Goal: Transaction & Acquisition: Purchase product/service

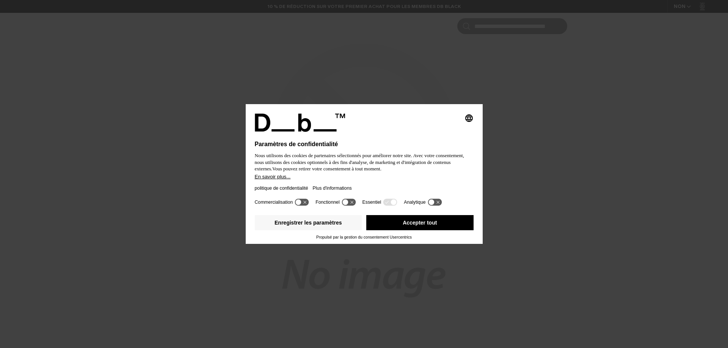
click at [398, 223] on button "Accepter tout" at bounding box center [419, 222] width 107 height 15
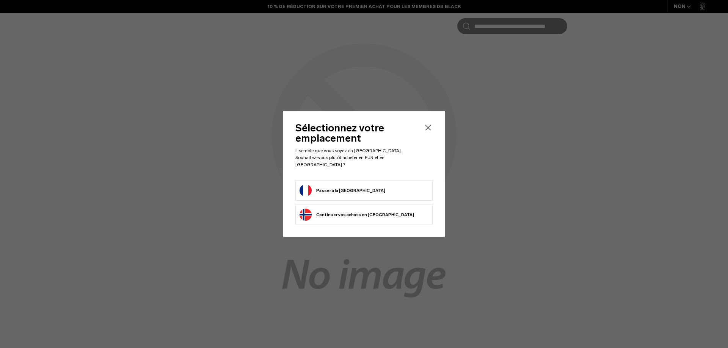
click at [337, 189] on button "Passer à la [GEOGRAPHIC_DATA]" at bounding box center [342, 191] width 86 height 12
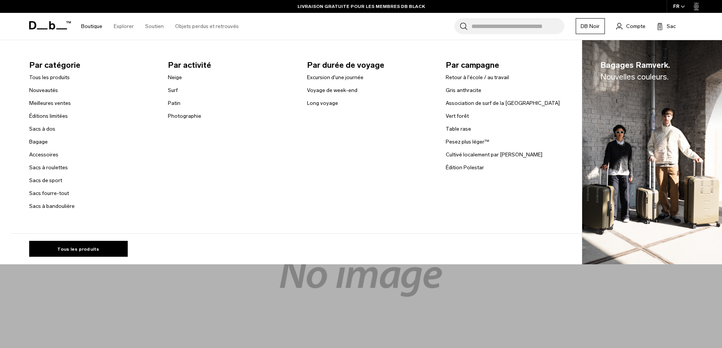
click at [93, 26] on font "Boutique" at bounding box center [91, 26] width 21 height 6
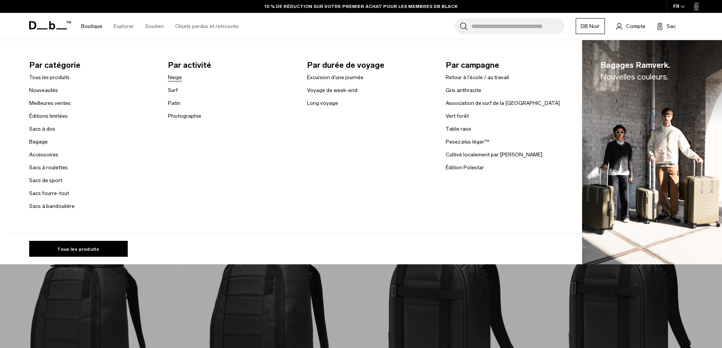
click at [172, 76] on font "Neige" at bounding box center [175, 77] width 14 height 6
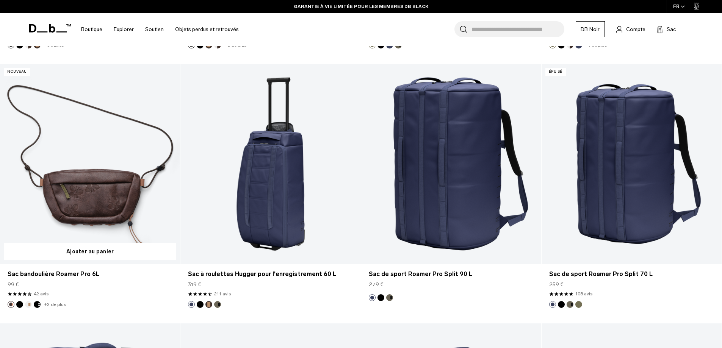
scroll to position [2274, 0]
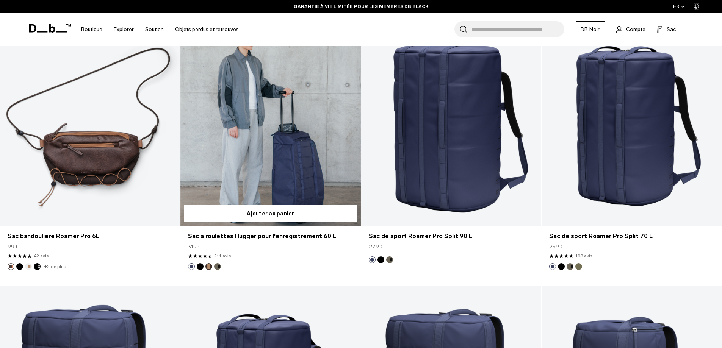
click at [197, 266] on button "Panne d'électricité" at bounding box center [200, 266] width 7 height 7
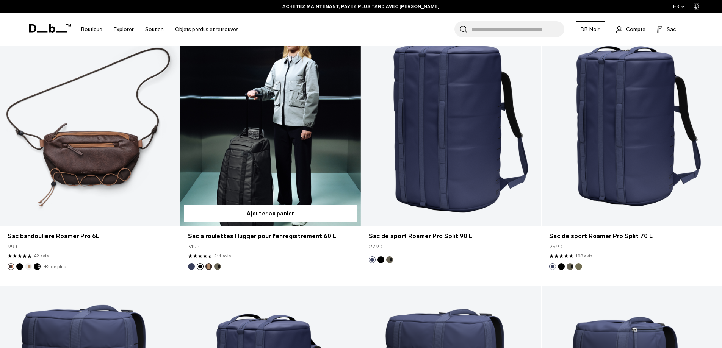
click at [189, 266] on button "Heure bleue" at bounding box center [191, 266] width 7 height 7
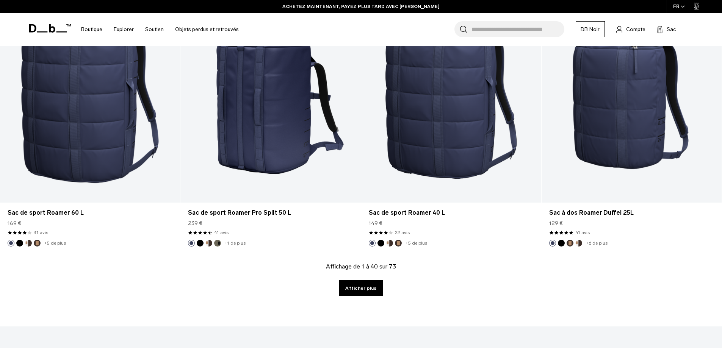
scroll to position [2691, 0]
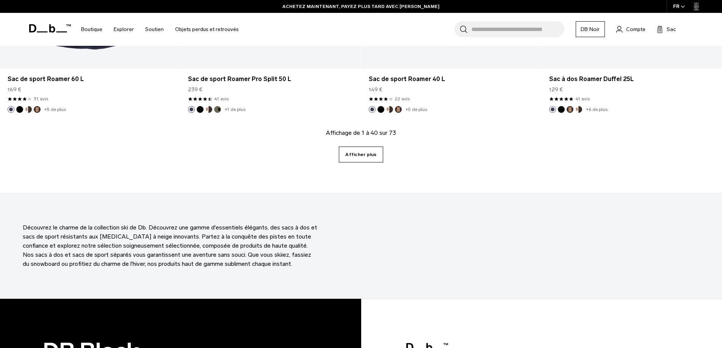
click at [351, 157] on font "Afficher plus" at bounding box center [360, 154] width 31 height 5
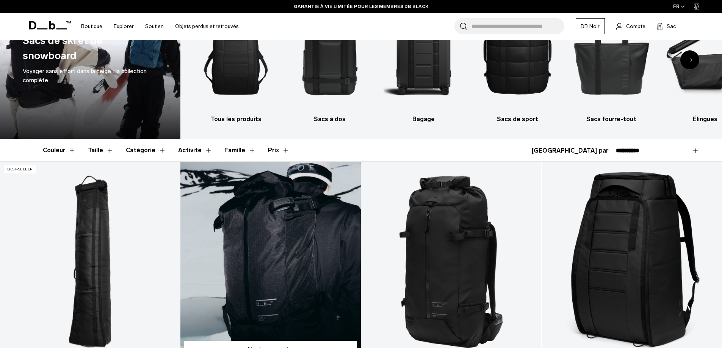
scroll to position [189, 0]
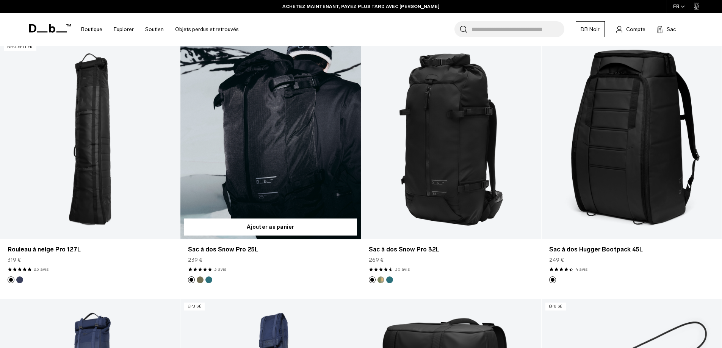
click at [208, 279] on button "Bleu sarcelle de minuit" at bounding box center [208, 280] width 7 height 7
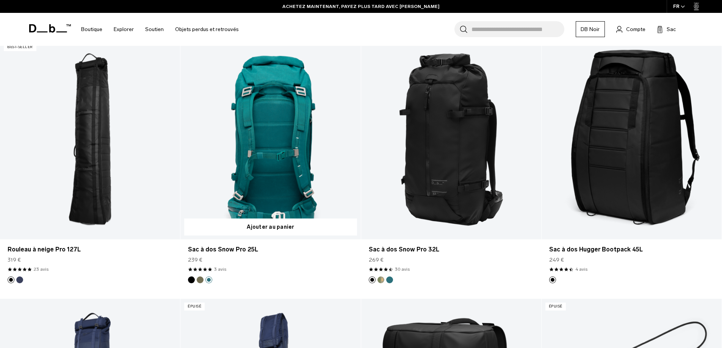
click at [199, 280] on button "Purée verte" at bounding box center [200, 280] width 7 height 7
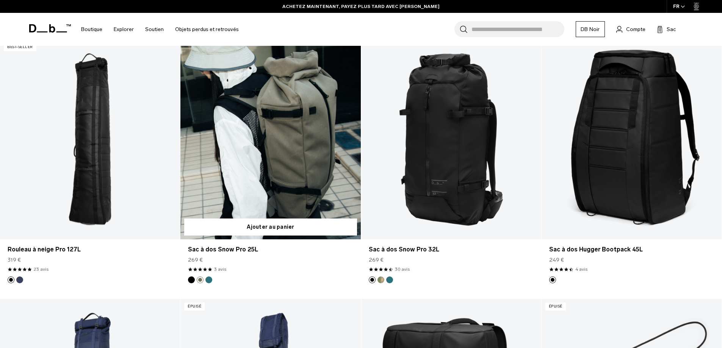
click at [193, 280] on button "Panne d'électricité" at bounding box center [191, 280] width 7 height 7
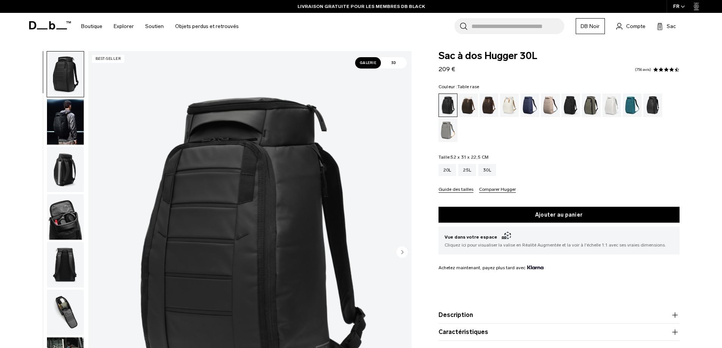
click at [610, 103] on div "Table rase" at bounding box center [611, 105] width 19 height 23
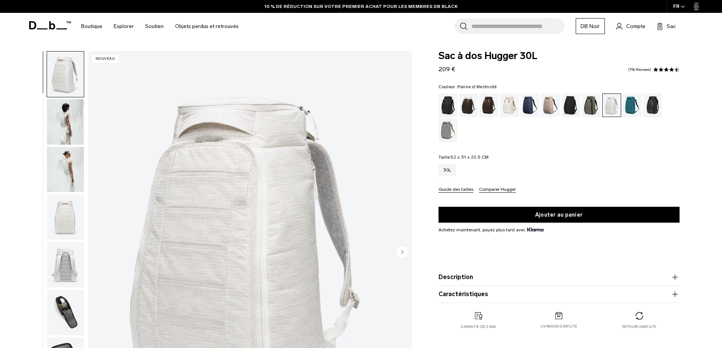
click at [448, 107] on div "Panne d'électricité" at bounding box center [447, 105] width 19 height 23
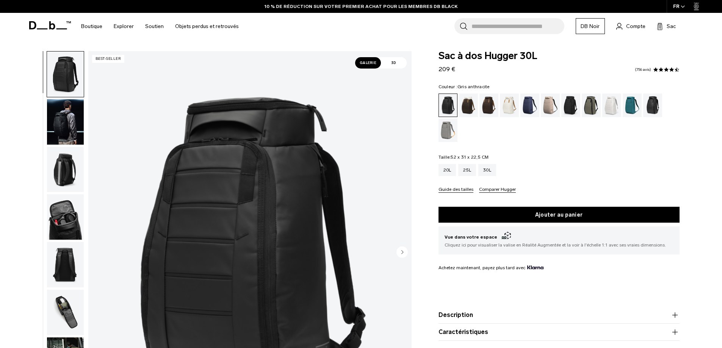
click at [573, 106] on div "Gris anthracite" at bounding box center [570, 105] width 19 height 23
click at [73, 124] on img "button" at bounding box center [65, 121] width 37 height 45
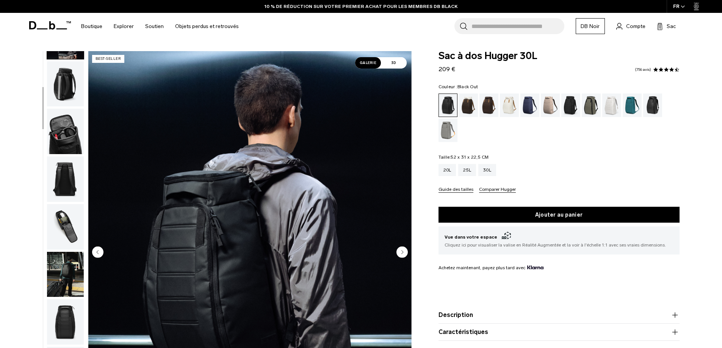
scroll to position [119, 0]
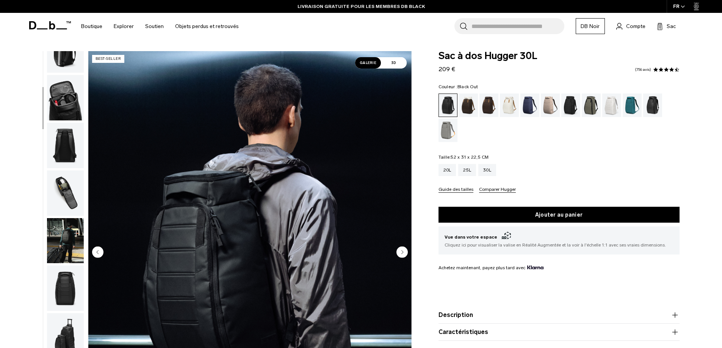
click at [66, 108] on img "button" at bounding box center [65, 97] width 37 height 45
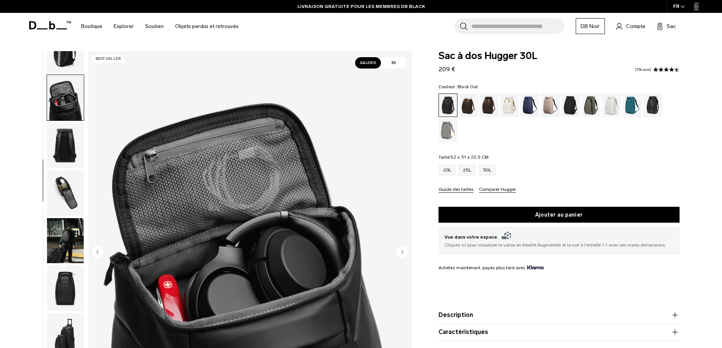
click at [66, 147] on img "button" at bounding box center [65, 145] width 37 height 45
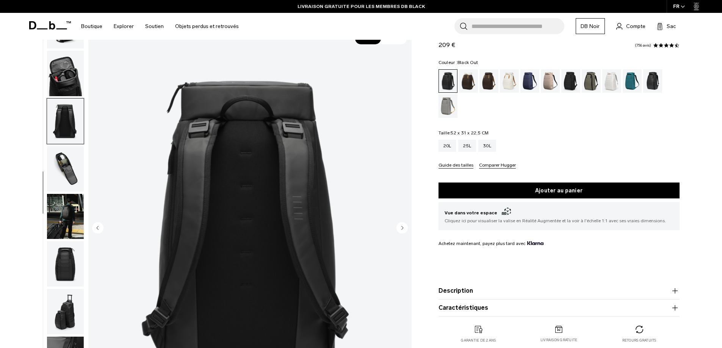
scroll to position [38, 0]
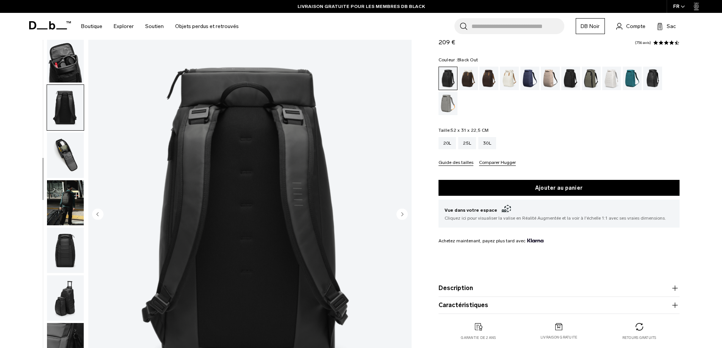
click at [66, 158] on img "button" at bounding box center [65, 155] width 37 height 45
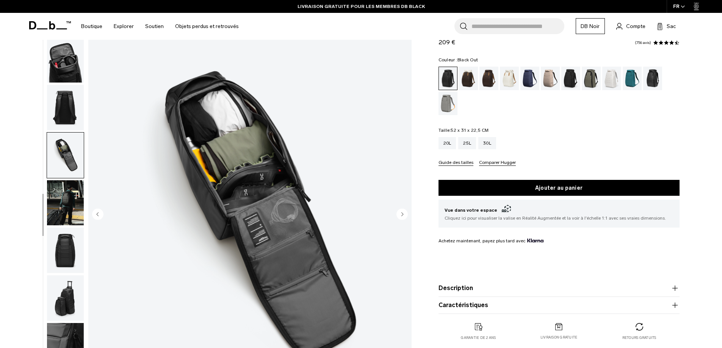
click at [66, 201] on img "button" at bounding box center [65, 202] width 37 height 45
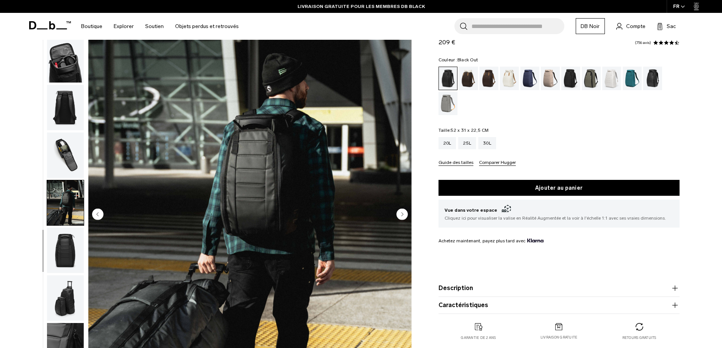
scroll to position [76, 0]
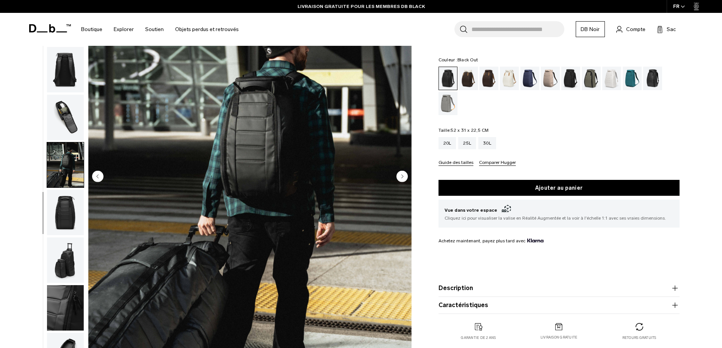
click at [63, 230] on img "button" at bounding box center [65, 212] width 37 height 45
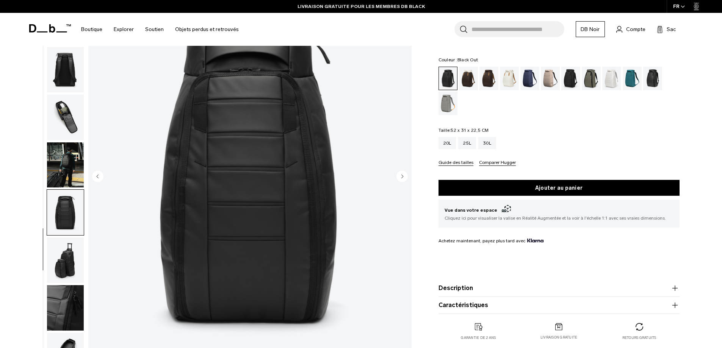
click at [63, 246] on img "button" at bounding box center [65, 260] width 37 height 45
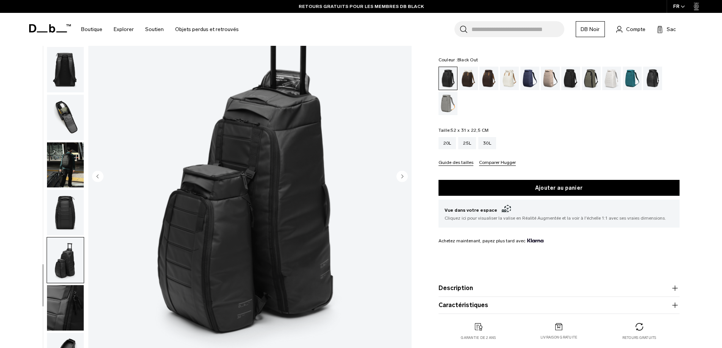
scroll to position [0, 0]
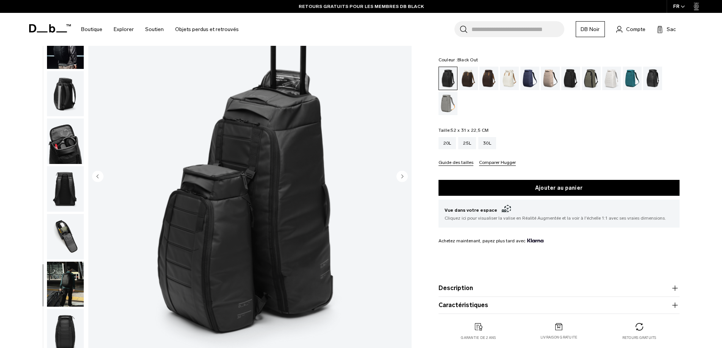
click at [71, 125] on img "button" at bounding box center [65, 141] width 37 height 45
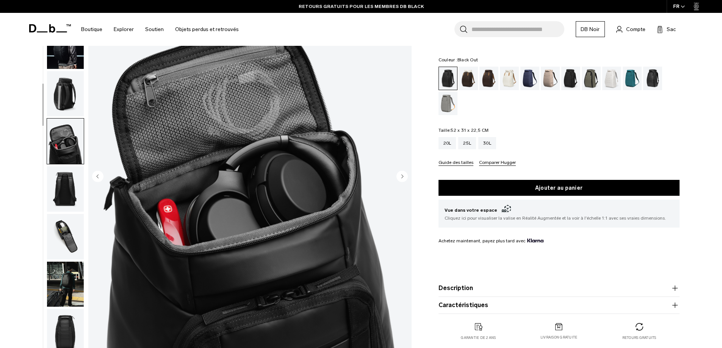
click at [72, 69] on ul at bounding box center [66, 177] width 38 height 404
click at [71, 61] on img "button" at bounding box center [65, 45] width 37 height 45
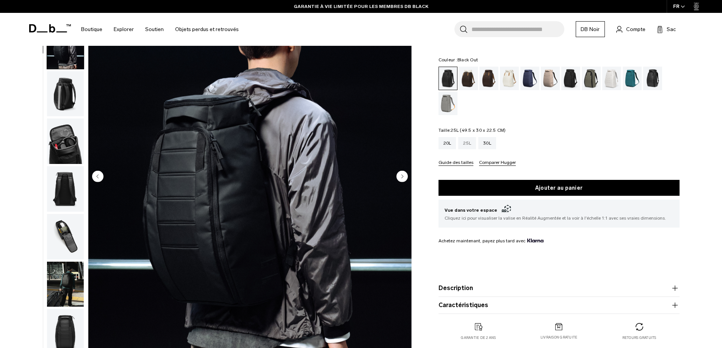
click at [465, 141] on div "25L" at bounding box center [467, 143] width 18 height 12
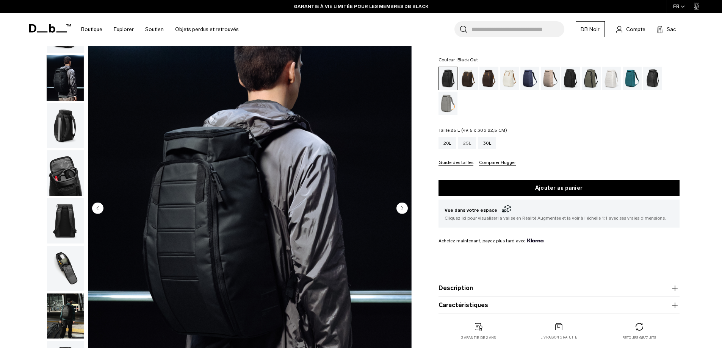
scroll to position [1, 0]
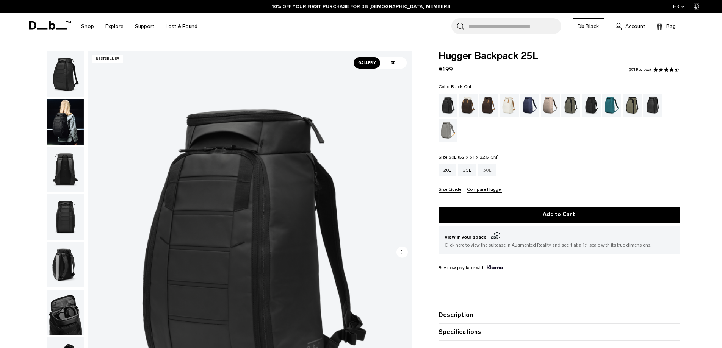
click at [484, 169] on div "30L" at bounding box center [487, 170] width 18 height 12
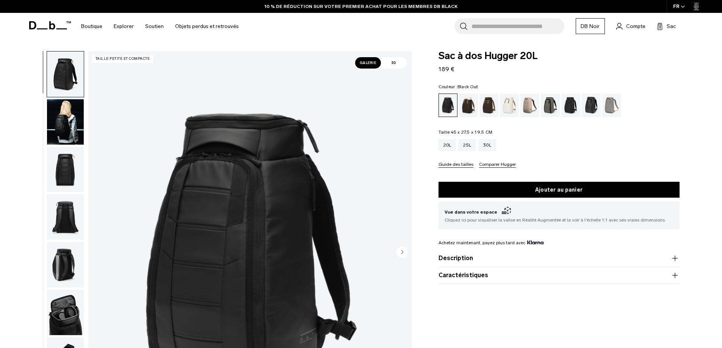
click at [56, 167] on img "button" at bounding box center [65, 169] width 37 height 45
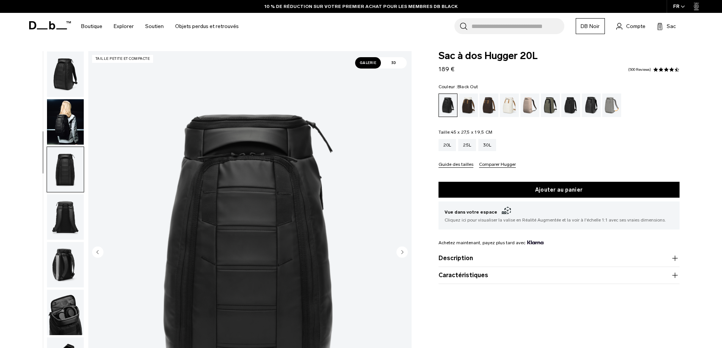
click at [63, 194] on img "button" at bounding box center [65, 216] width 37 height 45
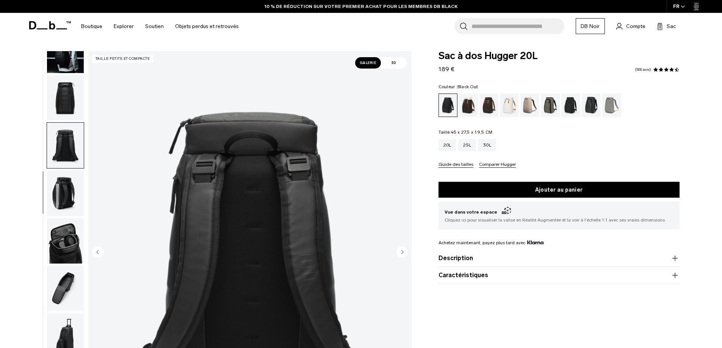
click at [63, 108] on img "button" at bounding box center [65, 97] width 37 height 45
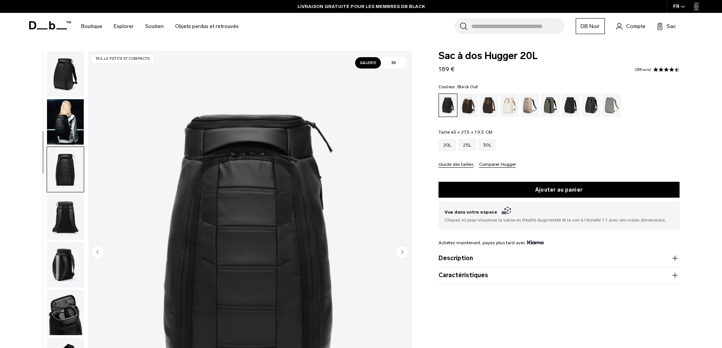
click at [67, 79] on img "button" at bounding box center [65, 74] width 37 height 45
